Goal: Task Accomplishment & Management: Use online tool/utility

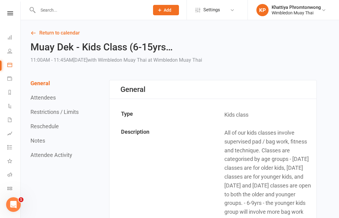
click at [9, 39] on icon at bounding box center [9, 37] width 5 height 5
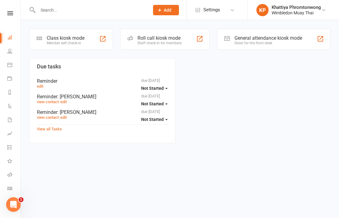
click at [8, 38] on icon at bounding box center [9, 37] width 5 height 5
click at [48, 11] on input "text" at bounding box center [90, 10] width 109 height 9
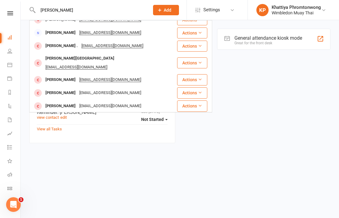
scroll to position [120, 0]
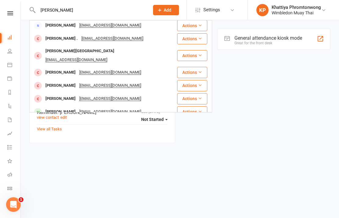
click at [93, 11] on input "[PERSON_NAME]" at bounding box center [90, 10] width 109 height 9
type input "[PERSON_NAME]"
click at [264, 59] on div "Due tasks due [DATE] Not Started Reminder edit due [DATE] Not Started Reminder …" at bounding box center [180, 105] width 310 height 95
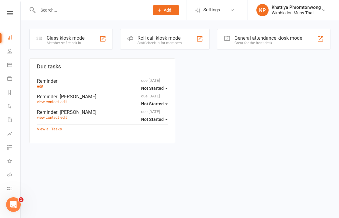
click at [8, 37] on icon at bounding box center [9, 37] width 5 height 5
click at [68, 41] on div "Member self check-in" at bounding box center [66, 43] width 38 height 4
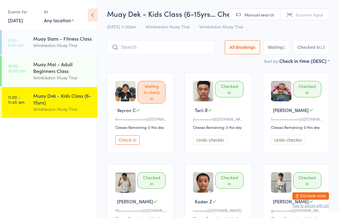
click at [168, 47] on input "search" at bounding box center [161, 47] width 108 height 14
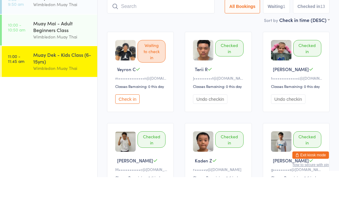
click at [65, 74] on div "Wimbledon Muay Thai" at bounding box center [62, 77] width 59 height 7
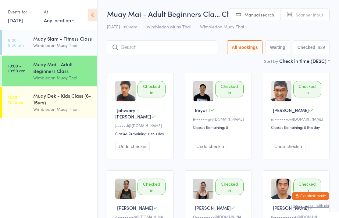
click at [152, 45] on input "search" at bounding box center [162, 47] width 110 height 14
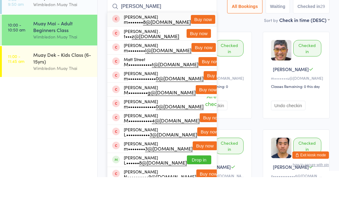
type input "Matt ferr"
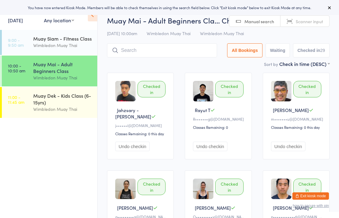
click at [173, 47] on input "search" at bounding box center [162, 50] width 110 height 14
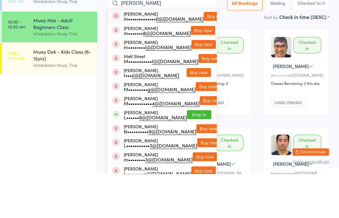
click at [247, 57] on div "Sort by Check in time (DESC) First name (ASC) First name (DESC) Last name (ASC)…" at bounding box center [218, 60] width 223 height 7
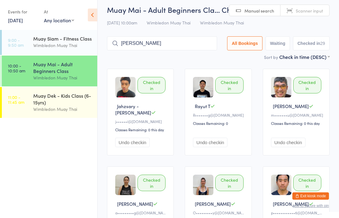
scroll to position [3, 0]
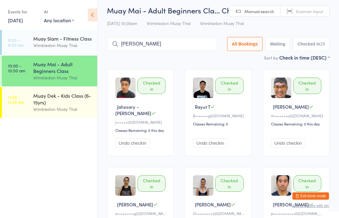
click at [195, 38] on input "Matt ferr" at bounding box center [162, 44] width 110 height 14
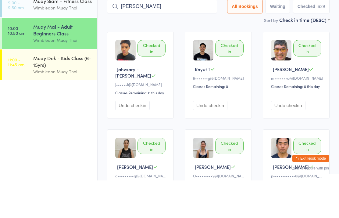
scroll to position [0, 0]
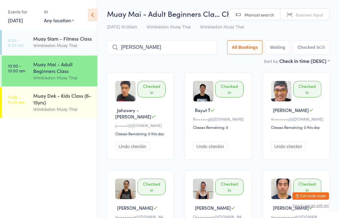
click at [209, 60] on div "Sort by Check in time (DESC) First name (ASC) First name (DESC) Last name (ASC)…" at bounding box center [218, 60] width 223 height 7
click at [164, 41] on input "Matt ferr" at bounding box center [162, 47] width 110 height 14
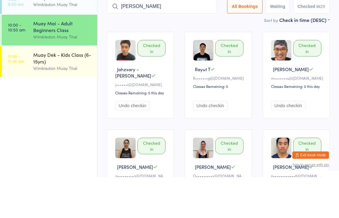
click at [152, 40] on input "Matt ferr" at bounding box center [162, 47] width 110 height 14
type input "M"
click at [209, 57] on div "Sort by Check in time (DESC) First name (ASC) First name (DESC) Last name (ASC)…" at bounding box center [218, 60] width 223 height 7
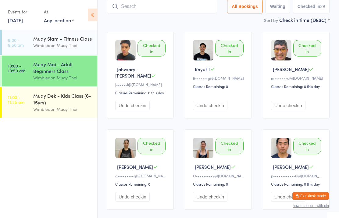
click at [18, 20] on link "13 Sep, 2025" at bounding box center [15, 20] width 15 height 7
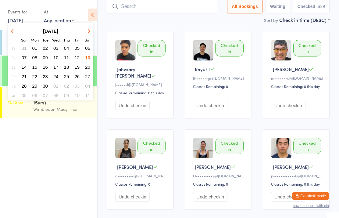
click at [26, 65] on span "14" at bounding box center [24, 66] width 5 height 5
